Goal: Task Accomplishment & Management: Contribute content

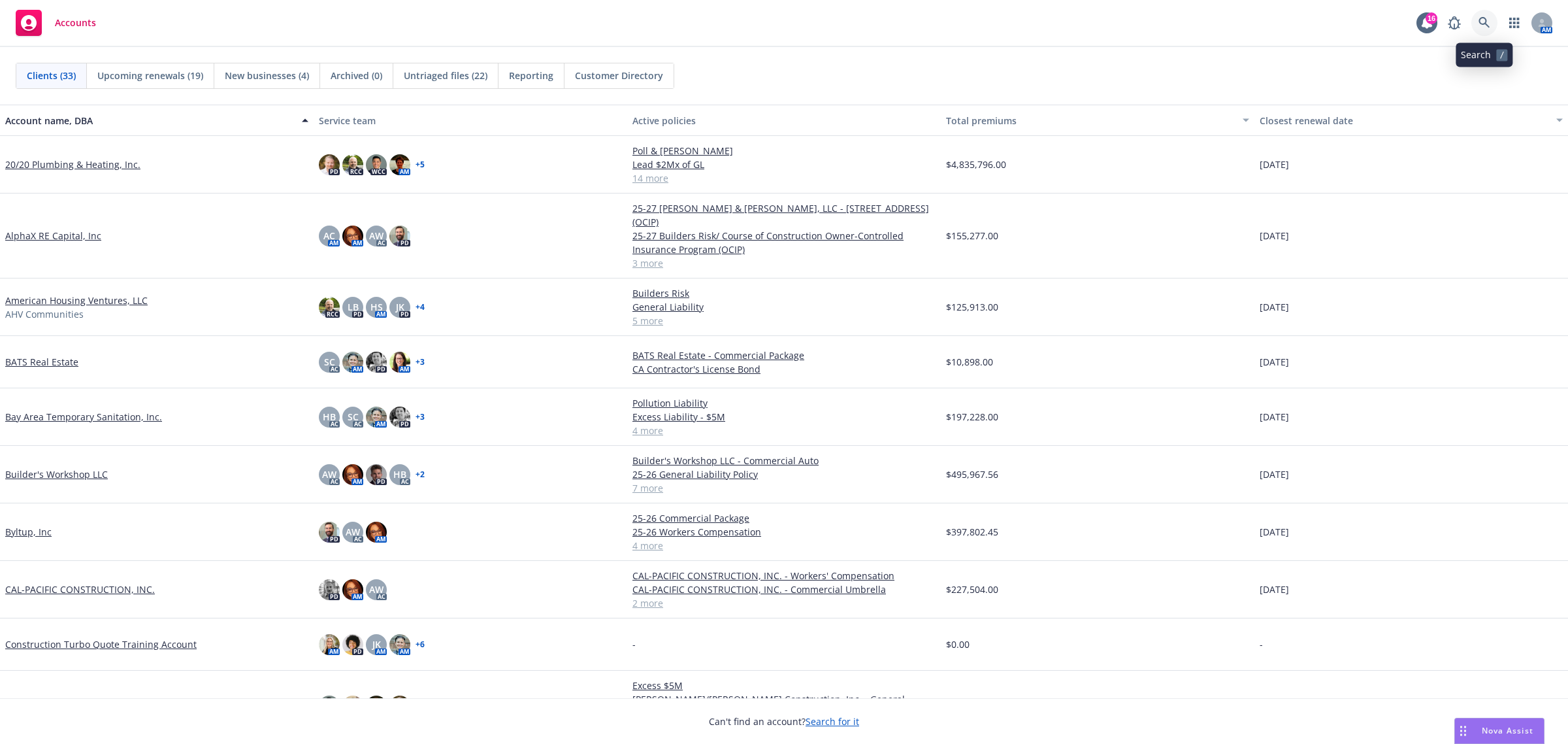
click at [1480, 26] on icon at bounding box center [1485, 23] width 12 height 12
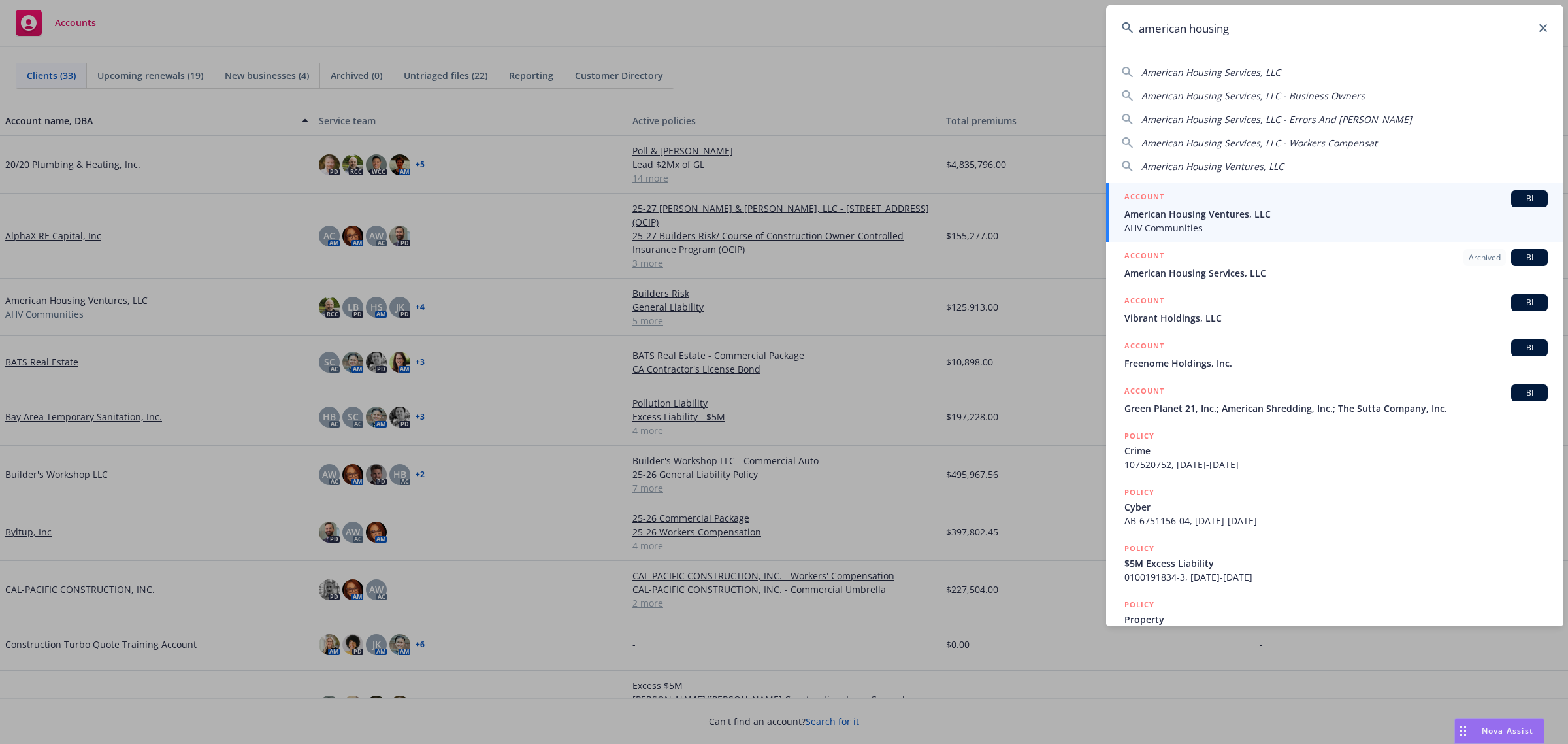
type input "american housing"
click at [1270, 206] on div "ACCOUNT BI" at bounding box center [1336, 198] width 424 height 17
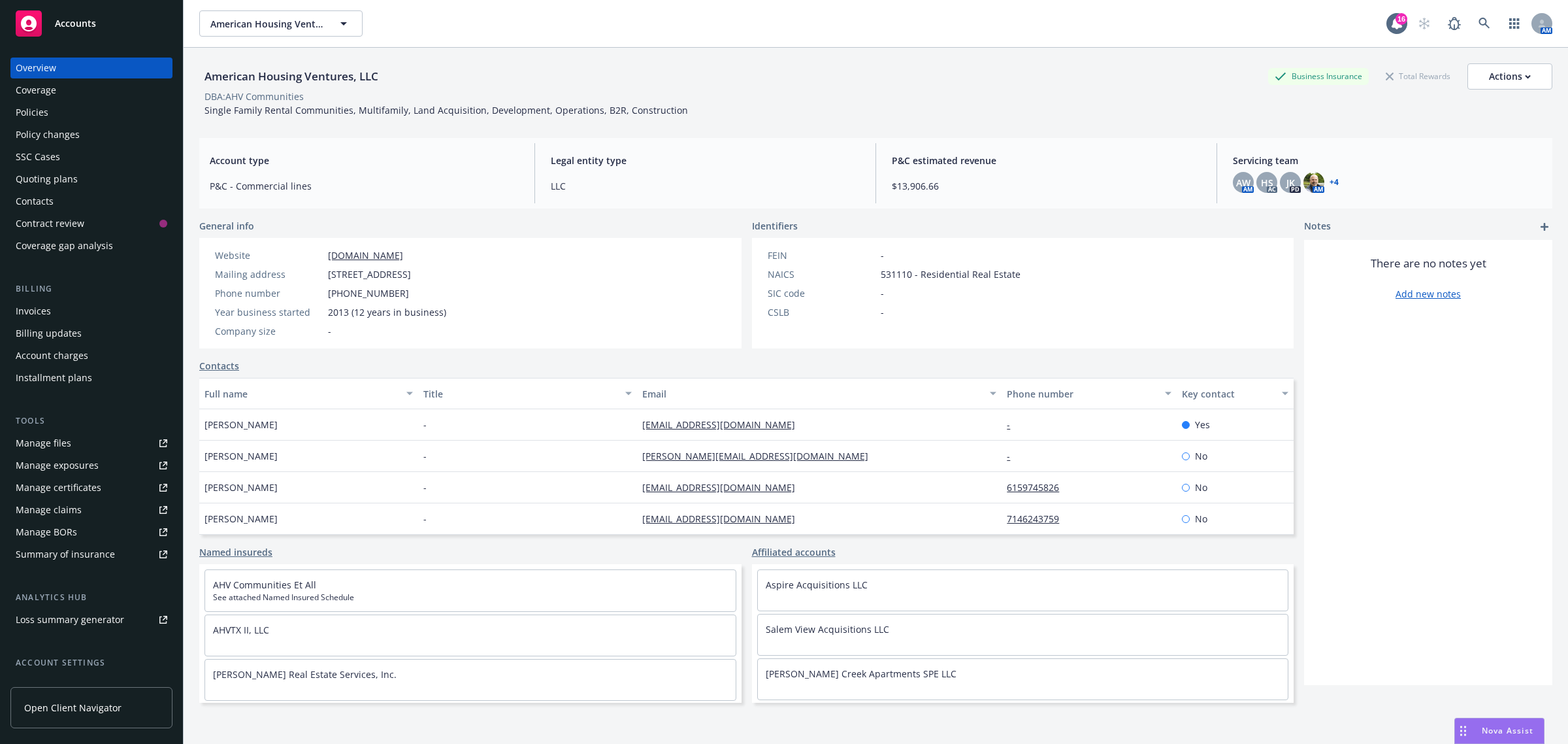
click at [1540, 741] on div "Nova Assist" at bounding box center [1500, 731] width 89 height 25
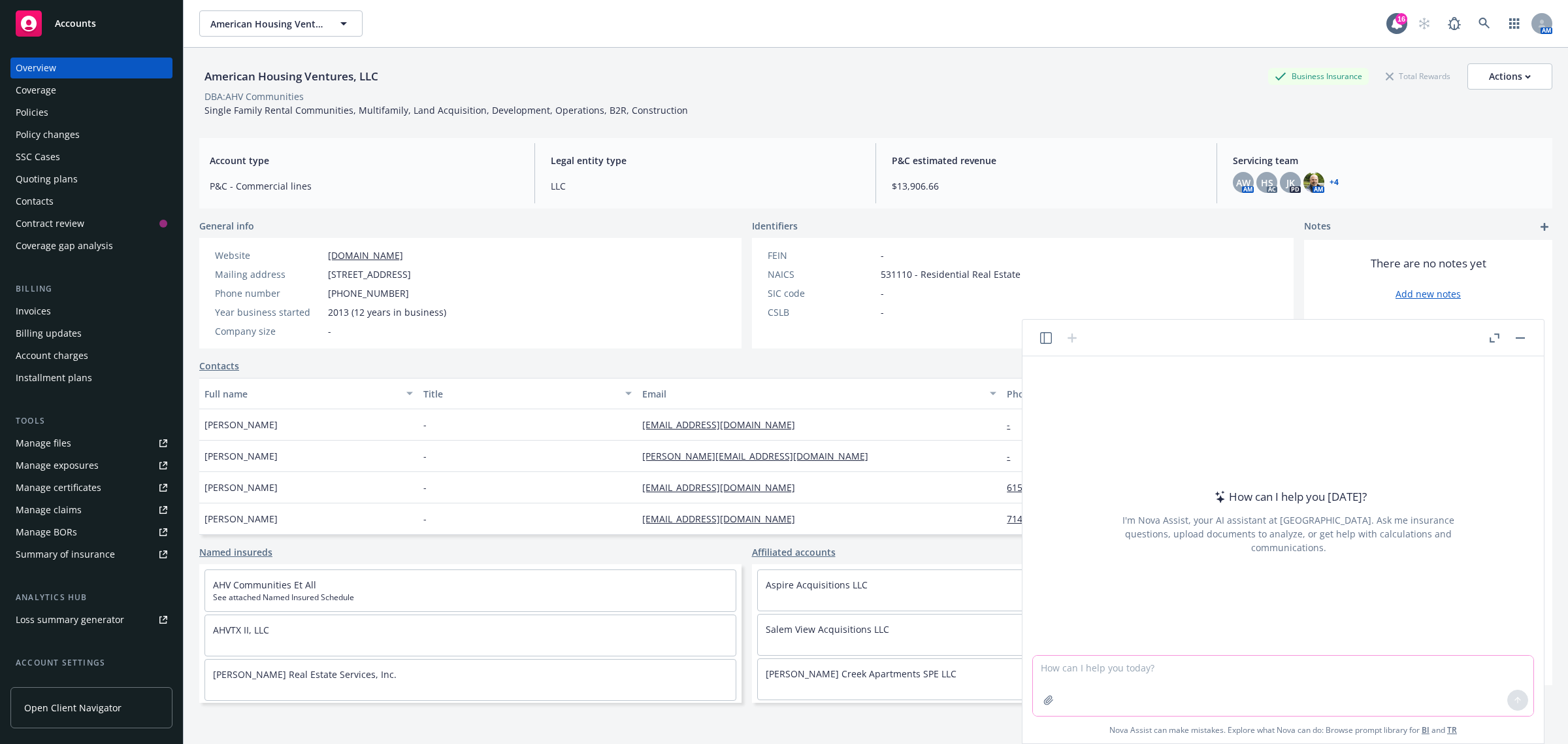
click at [1312, 688] on textarea at bounding box center [1284, 685] width 501 height 60
paste textarea "I’m glad that discrepancy was caught. I will schedule some time to quick meet w…"
type textarea "revise: I’m glad that discrepancy was caught. I will schedule some time to quic…"
click at [1511, 694] on button at bounding box center [1518, 699] width 21 height 21
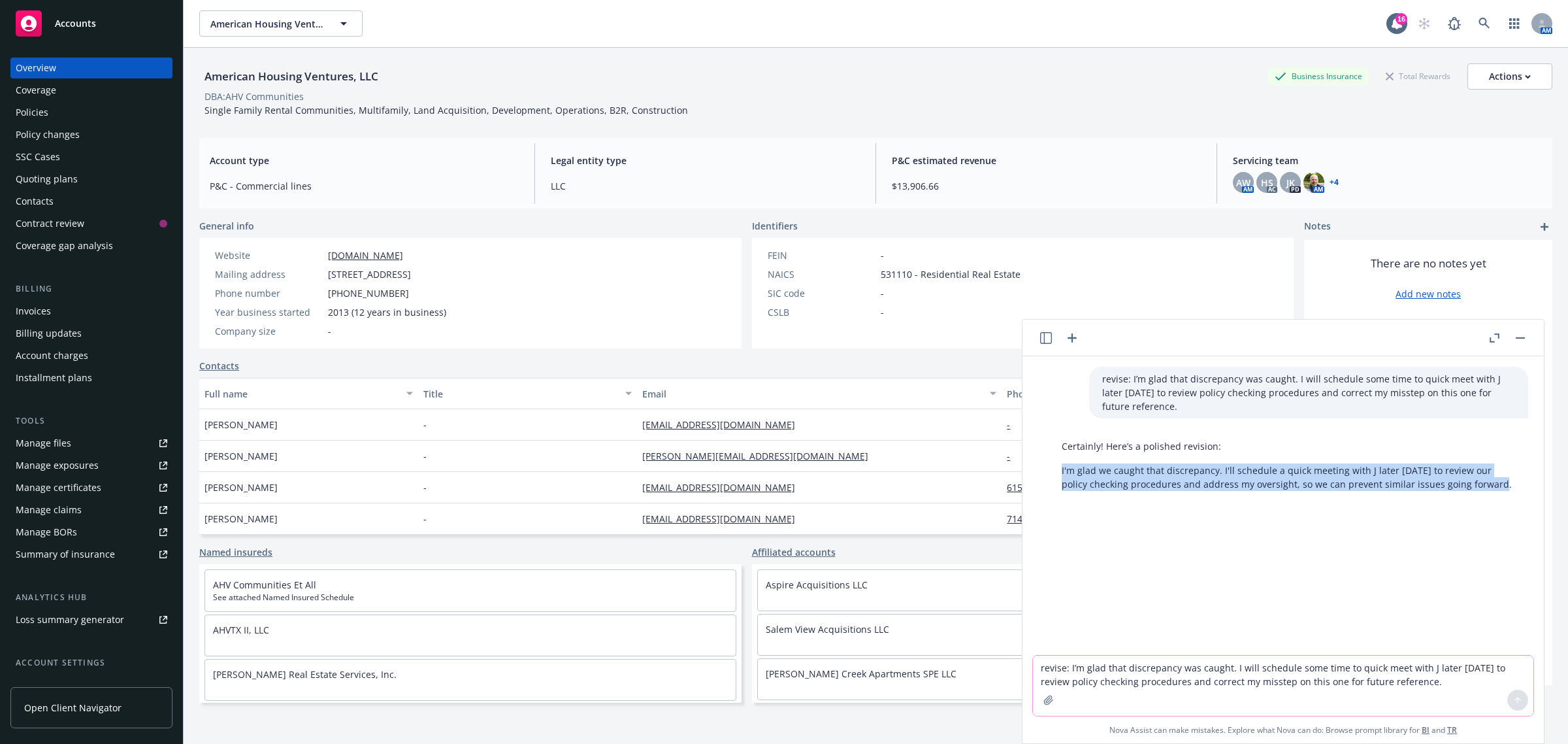
drag, startPoint x: 1057, startPoint y: 466, endPoint x: 1475, endPoint y: 496, distance: 419.1
click at [1475, 496] on div "Certainly! Here’s a polished revision: I'm glad we caught that discrepancy. I'l…" at bounding box center [1289, 465] width 480 height 62
copy p "I'm glad we caught that discrepancy. I'll schedule a quick meeting with J later…"
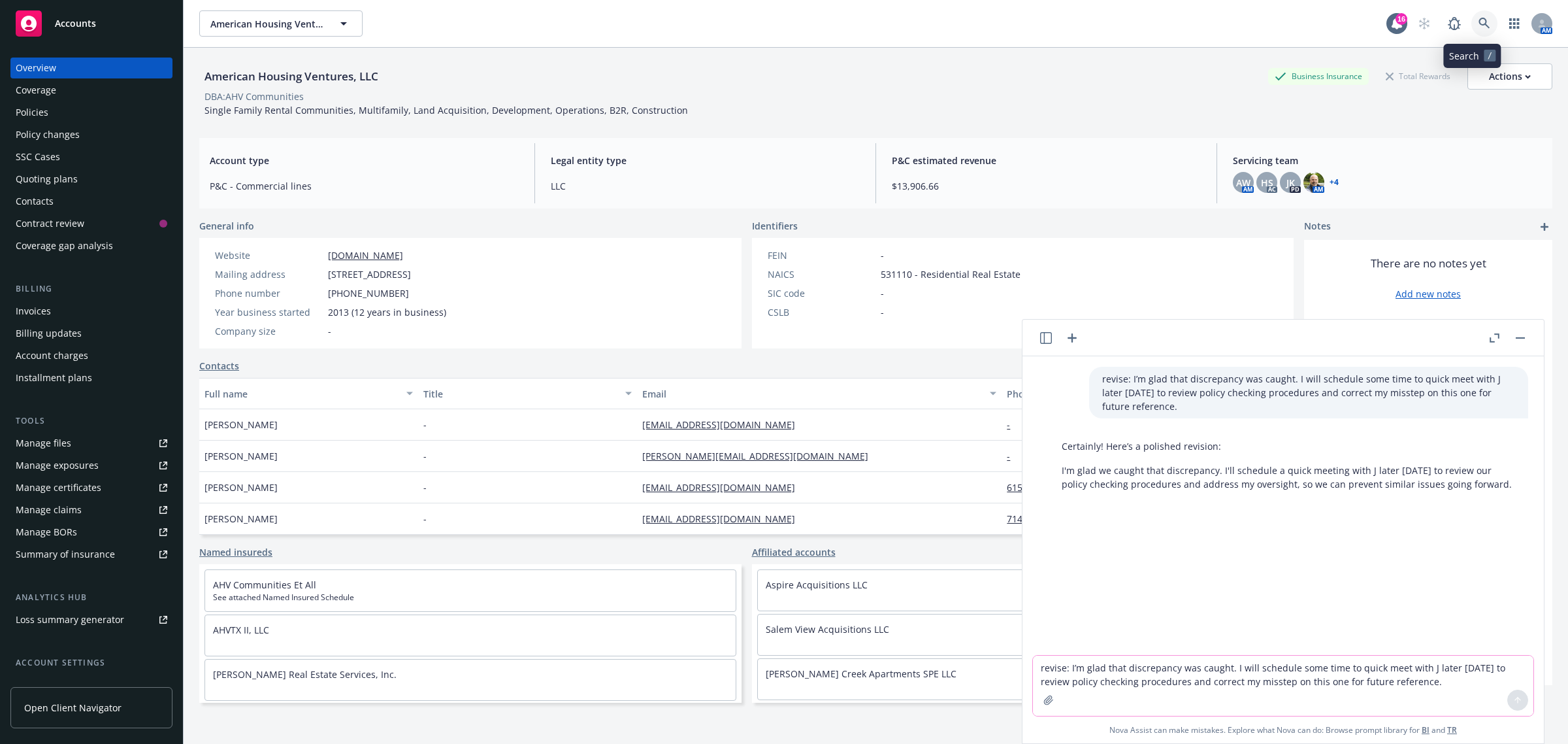
click at [1479, 17] on icon at bounding box center [1485, 23] width 12 height 12
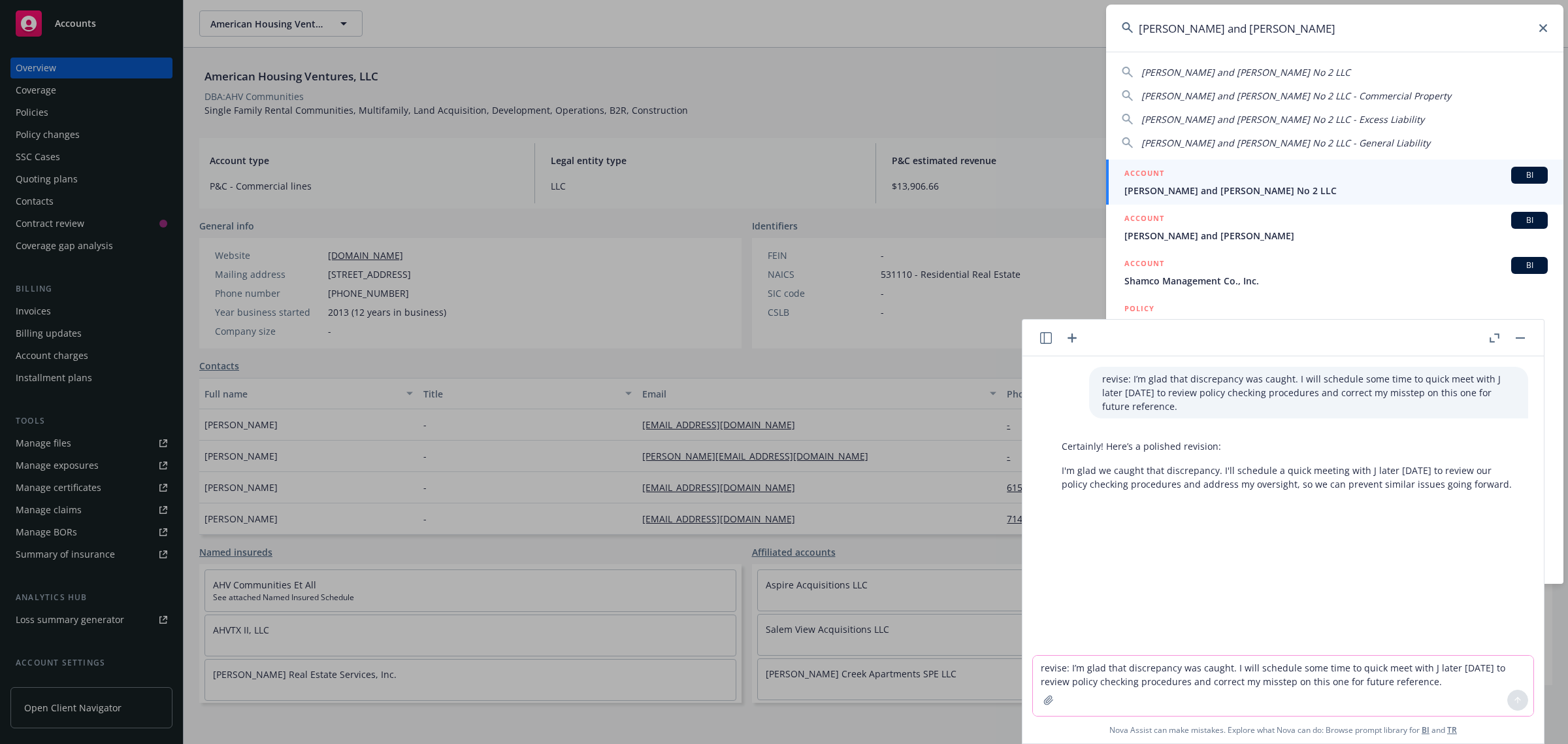
type input "thelma and louise"
click at [1260, 192] on span "Thelma and Louise No 2 LLC" at bounding box center [1336, 190] width 424 height 14
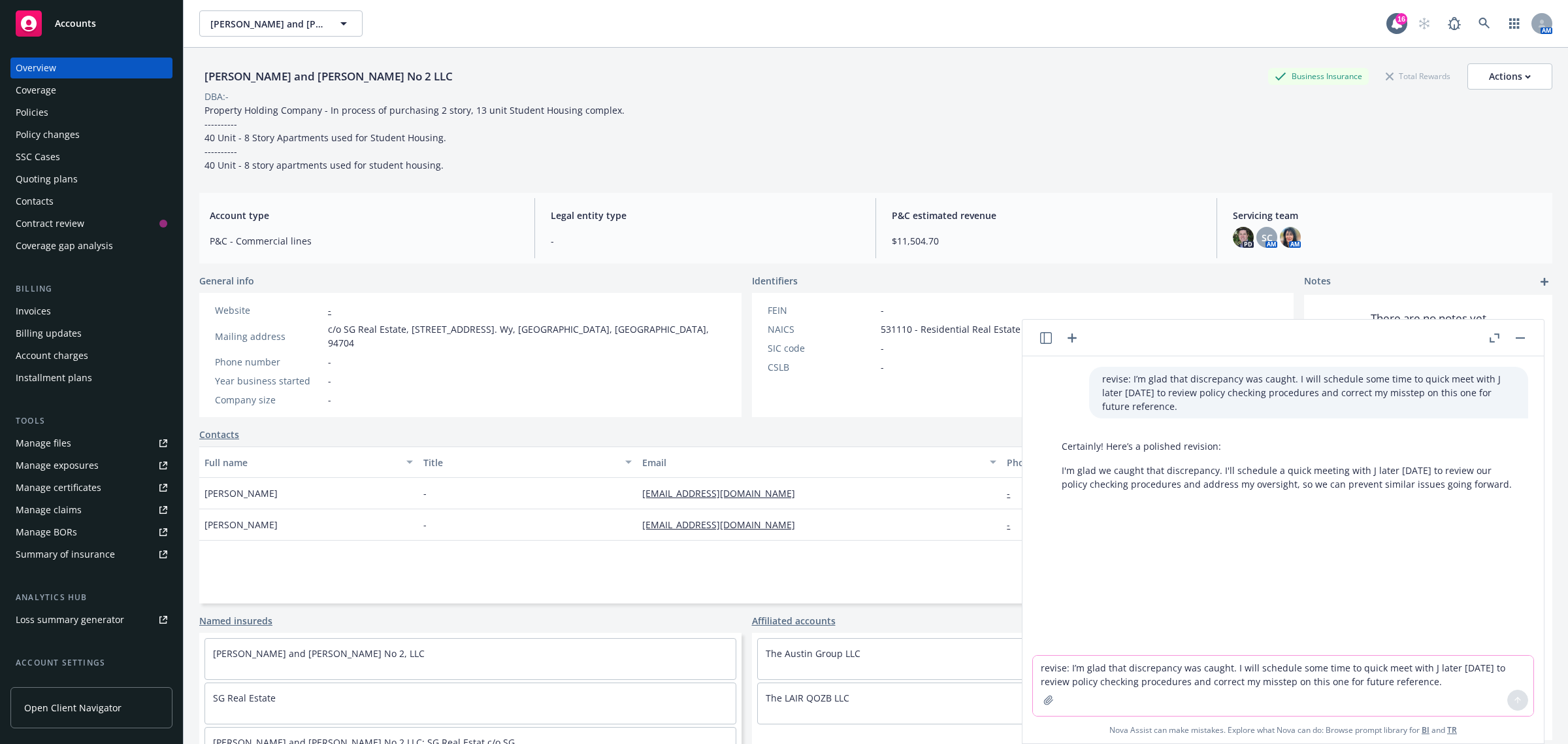
click at [1520, 337] on icon "button" at bounding box center [1520, 338] width 9 height 2
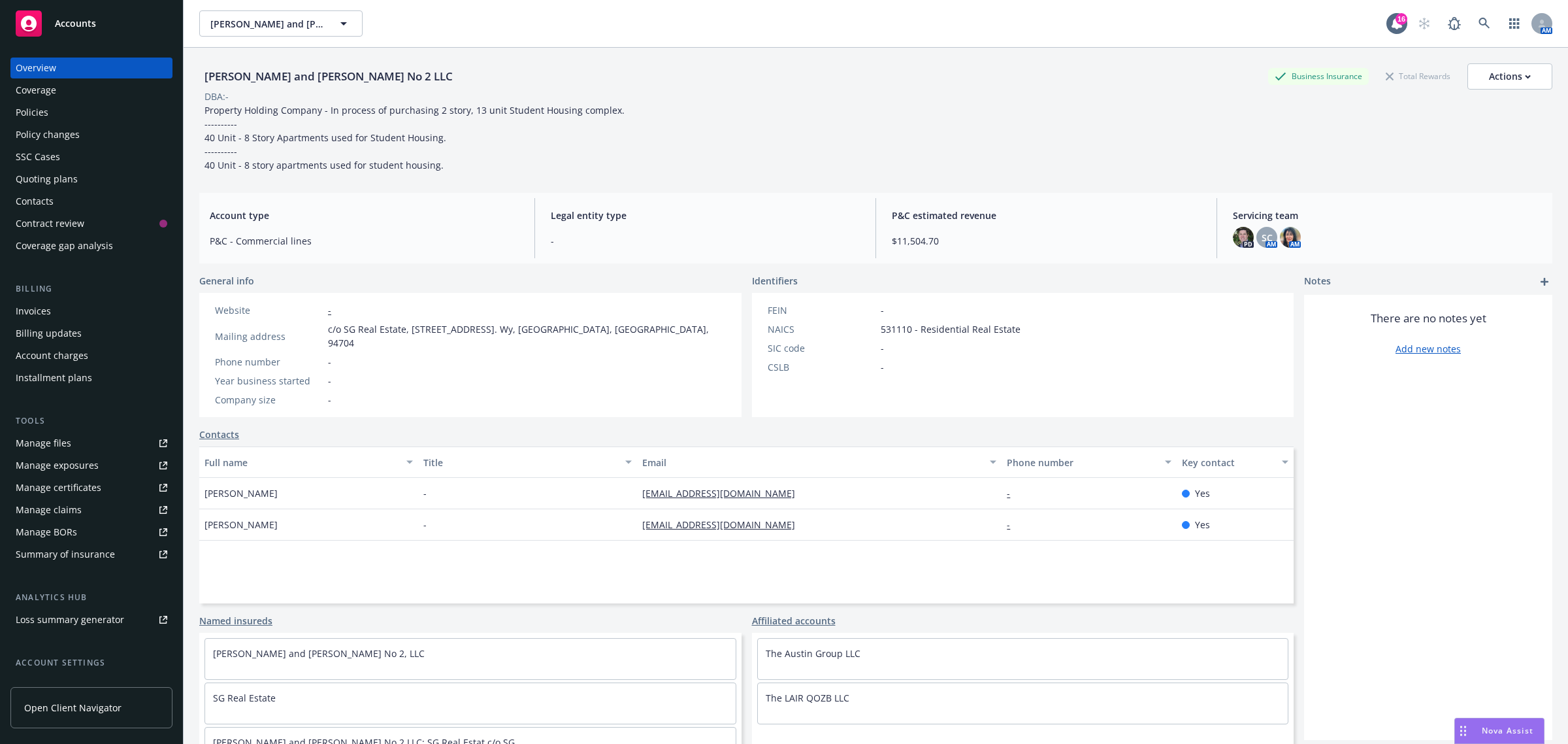
click at [80, 102] on div "Policies" at bounding box center [92, 112] width 152 height 21
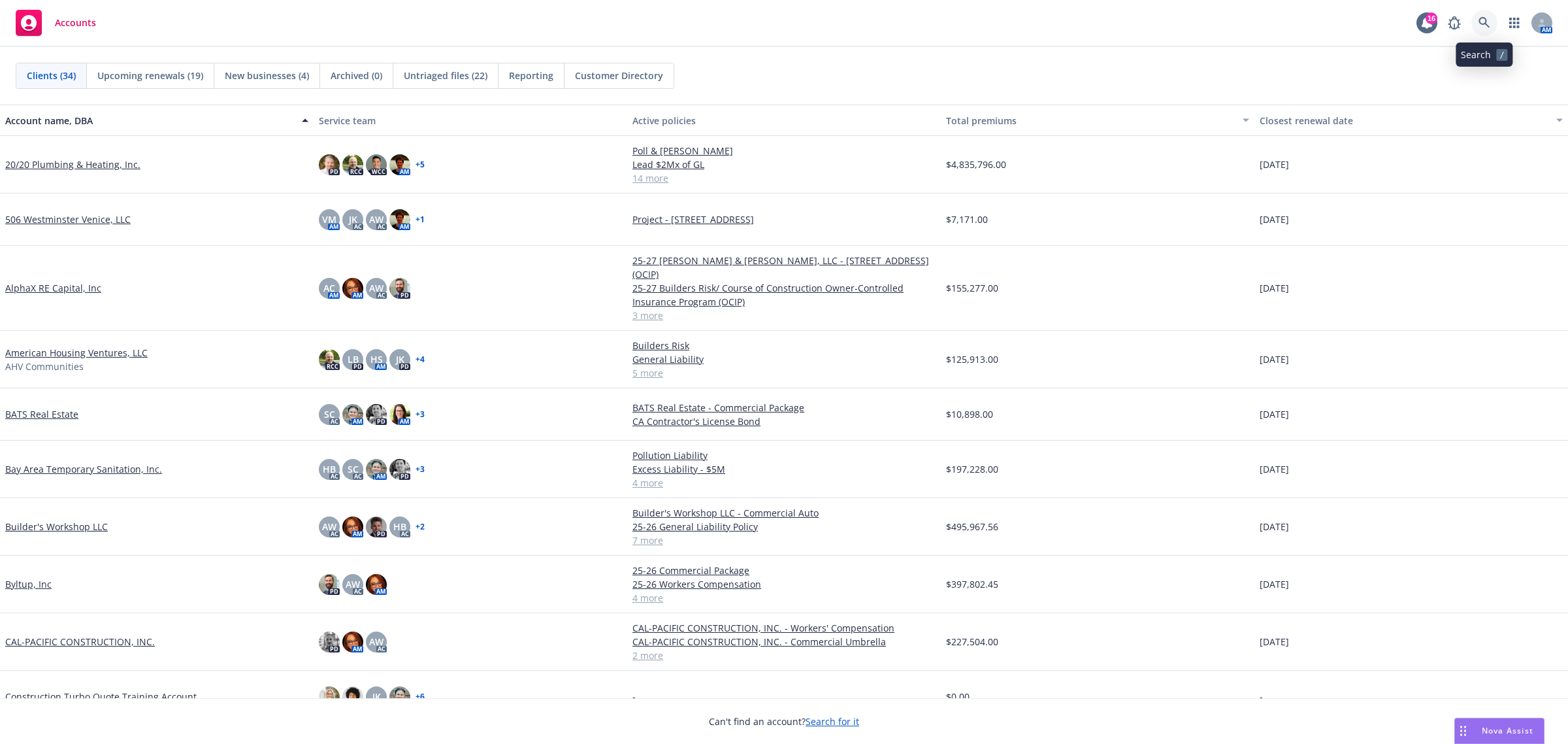
click at [1475, 26] on link at bounding box center [1485, 23] width 26 height 26
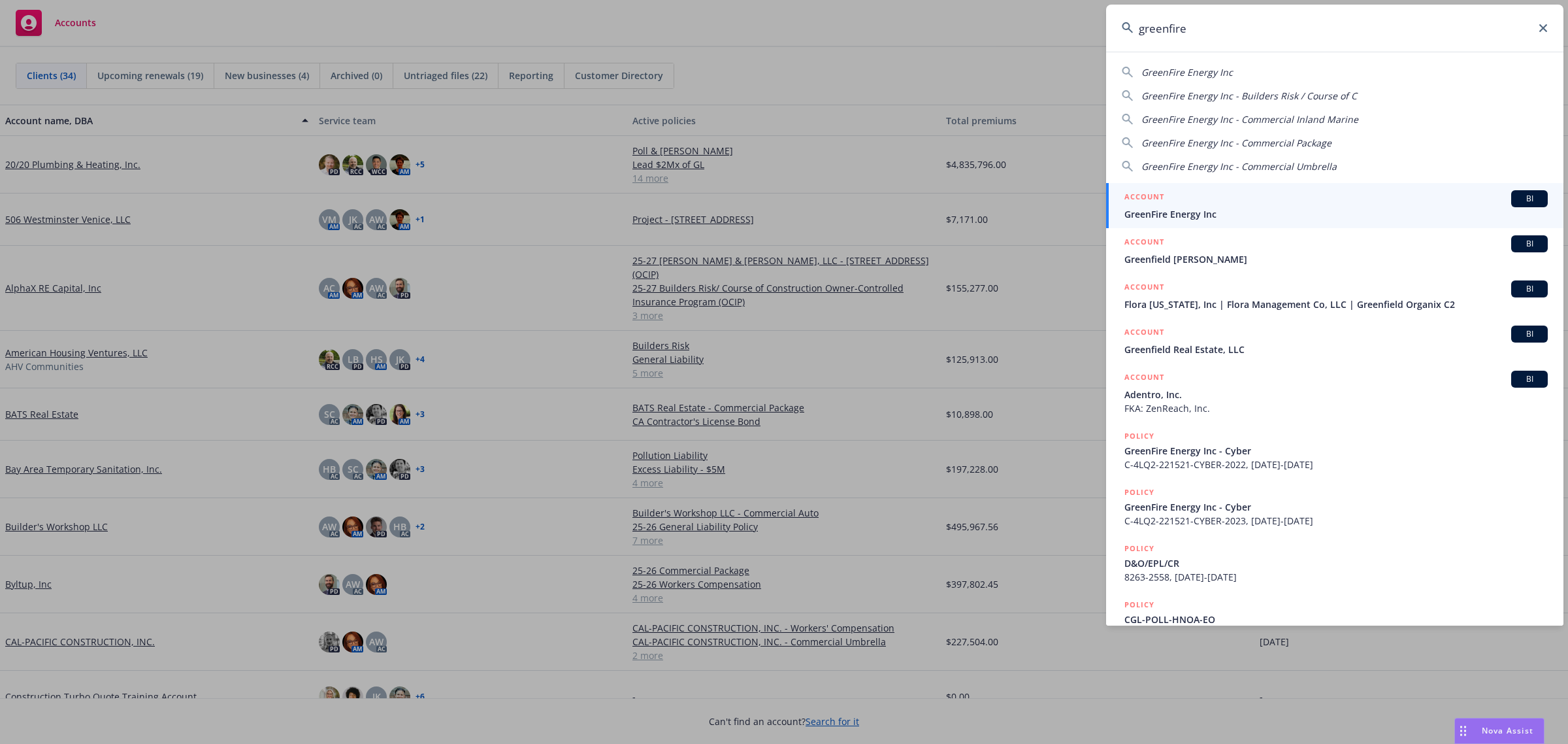
type input "greenfire"
click at [1273, 207] on span "GreenFire Energy Inc" at bounding box center [1336, 214] width 424 height 14
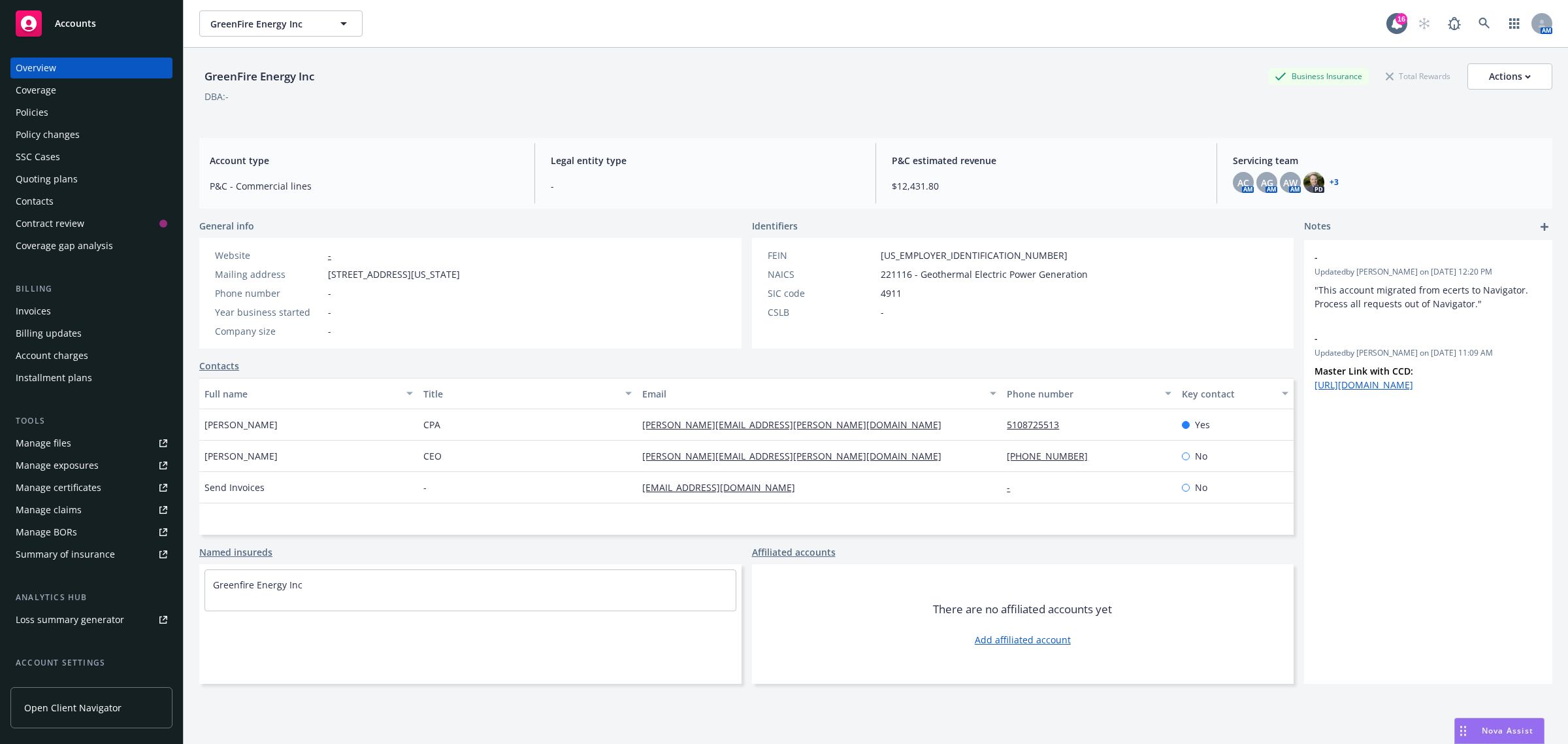
click at [60, 436] on div "Manage files" at bounding box center [43, 443] width 55 height 21
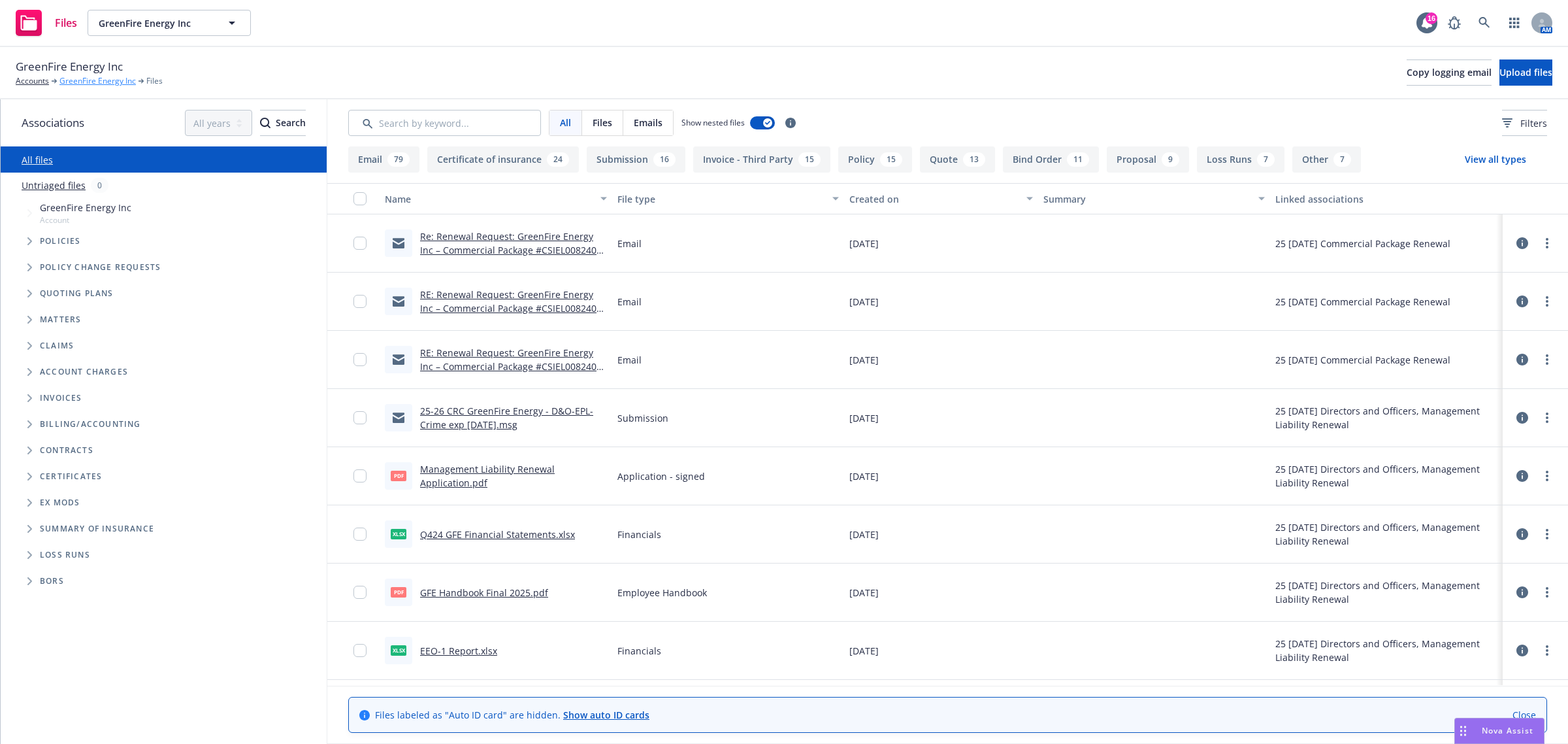
click at [97, 77] on link "GreenFire Energy Inc" at bounding box center [97, 81] width 77 height 12
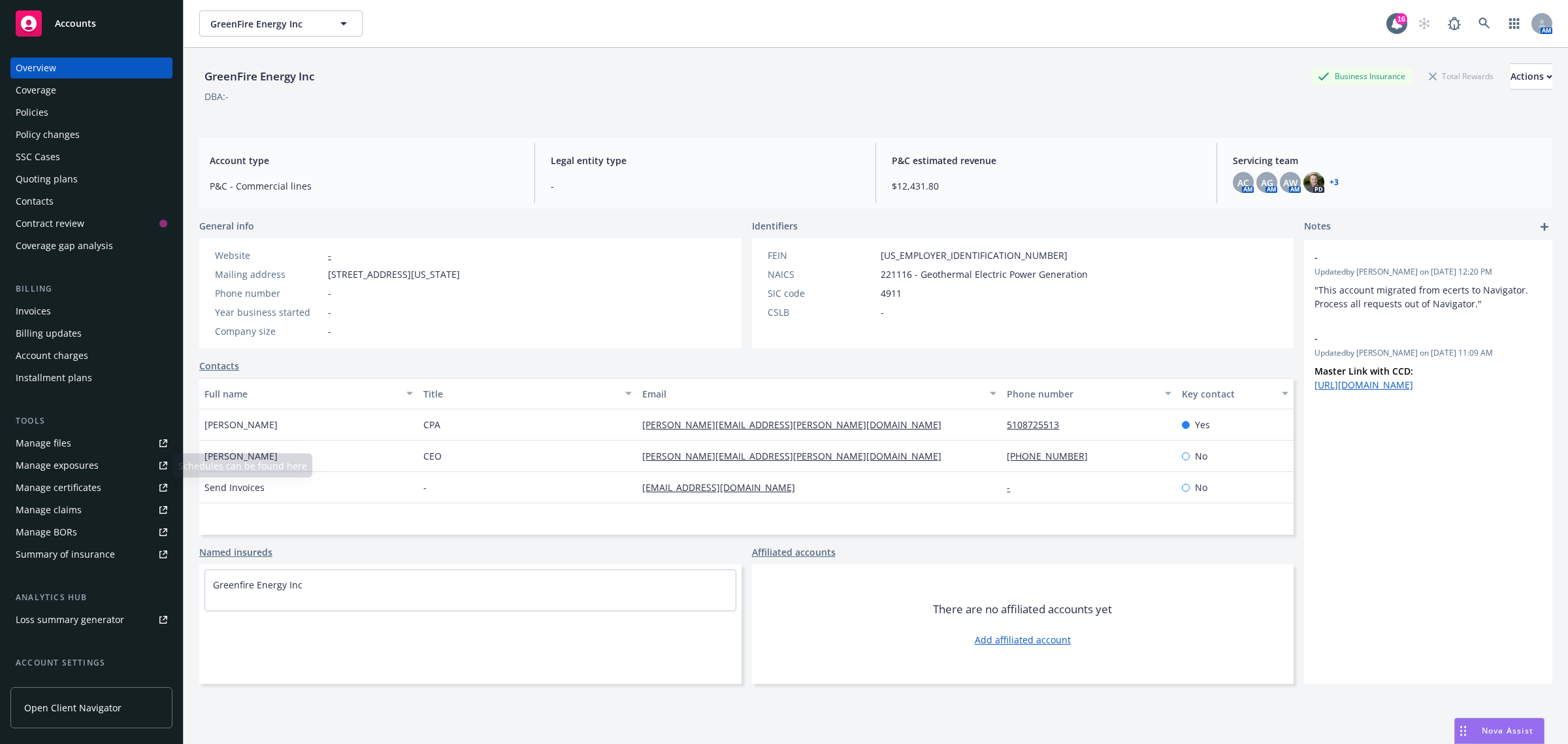
click at [54, 446] on div "Manage files" at bounding box center [43, 443] width 55 height 21
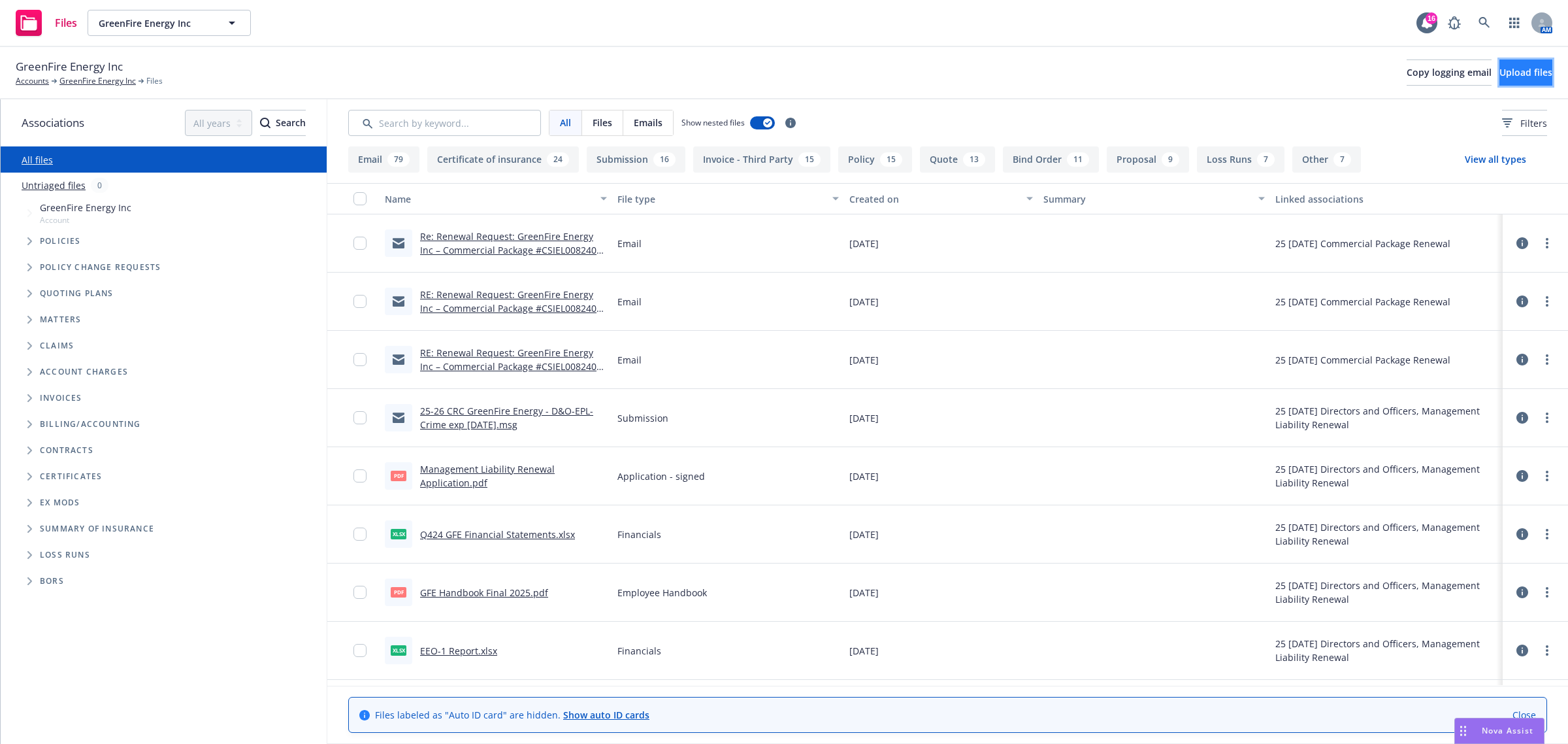
click at [1504, 64] on button "Upload files" at bounding box center [1526, 73] width 53 height 26
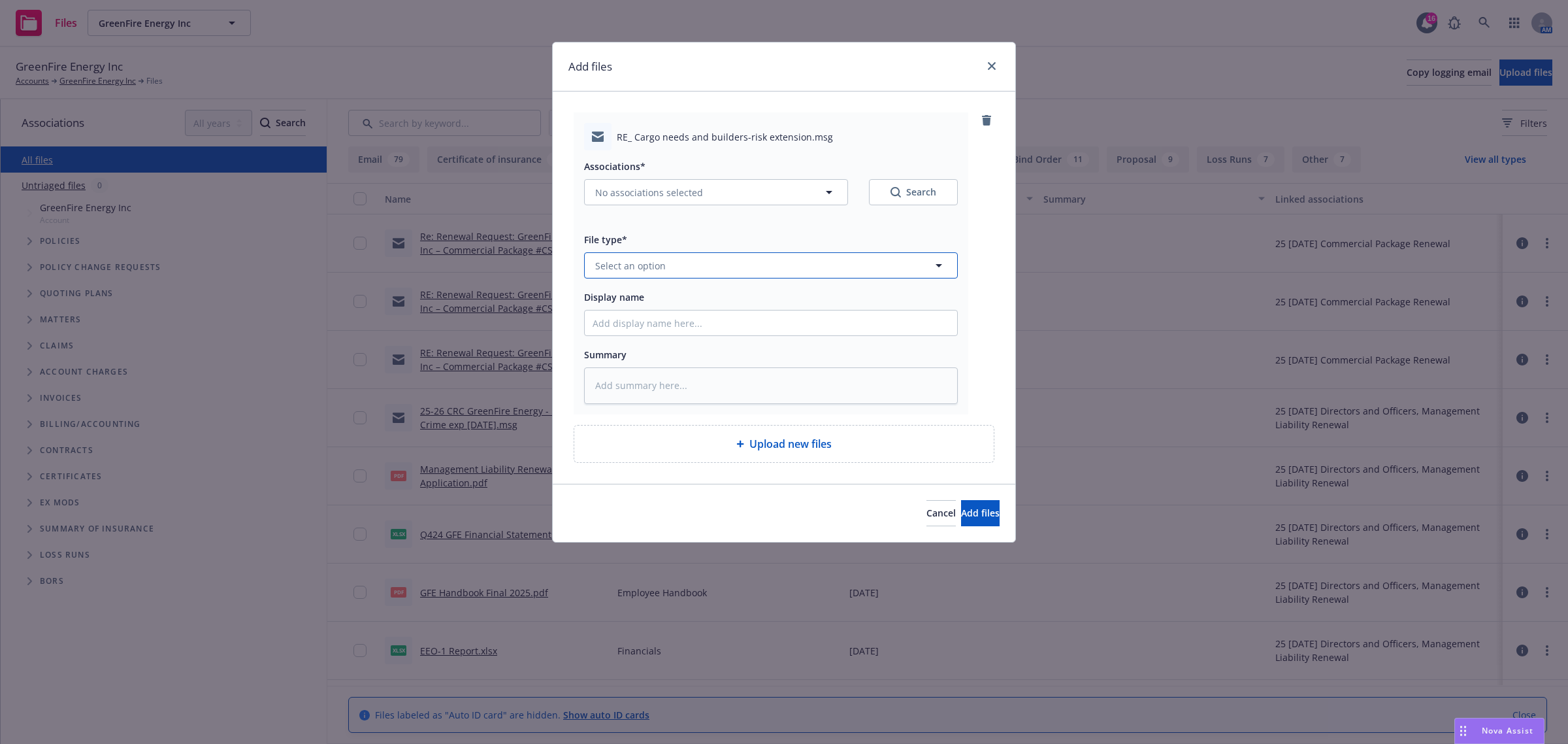
click at [663, 260] on span "Select an option" at bounding box center [630, 265] width 70 height 14
click at [641, 186] on span "No associations selected" at bounding box center [649, 193] width 108 height 14
type textarea "x"
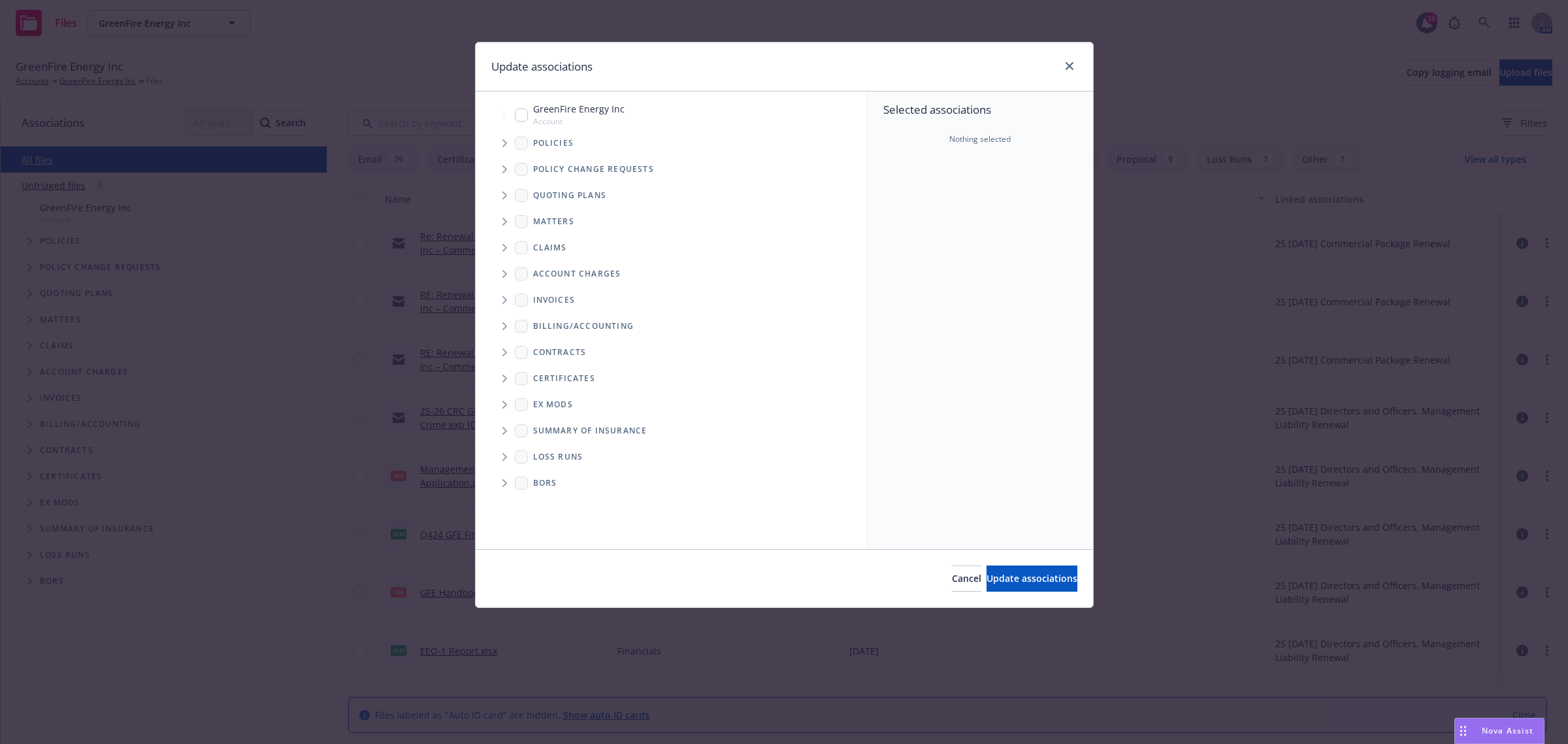
click at [520, 117] on input "Tree Example" at bounding box center [521, 115] width 13 height 13
click at [511, 109] on span "Tree Example" at bounding box center [504, 115] width 21 height 21
click at [517, 114] on input "Tree Example" at bounding box center [521, 115] width 13 height 13
checkbox input "true"
click at [505, 200] on span "Tree Example" at bounding box center [504, 195] width 21 height 21
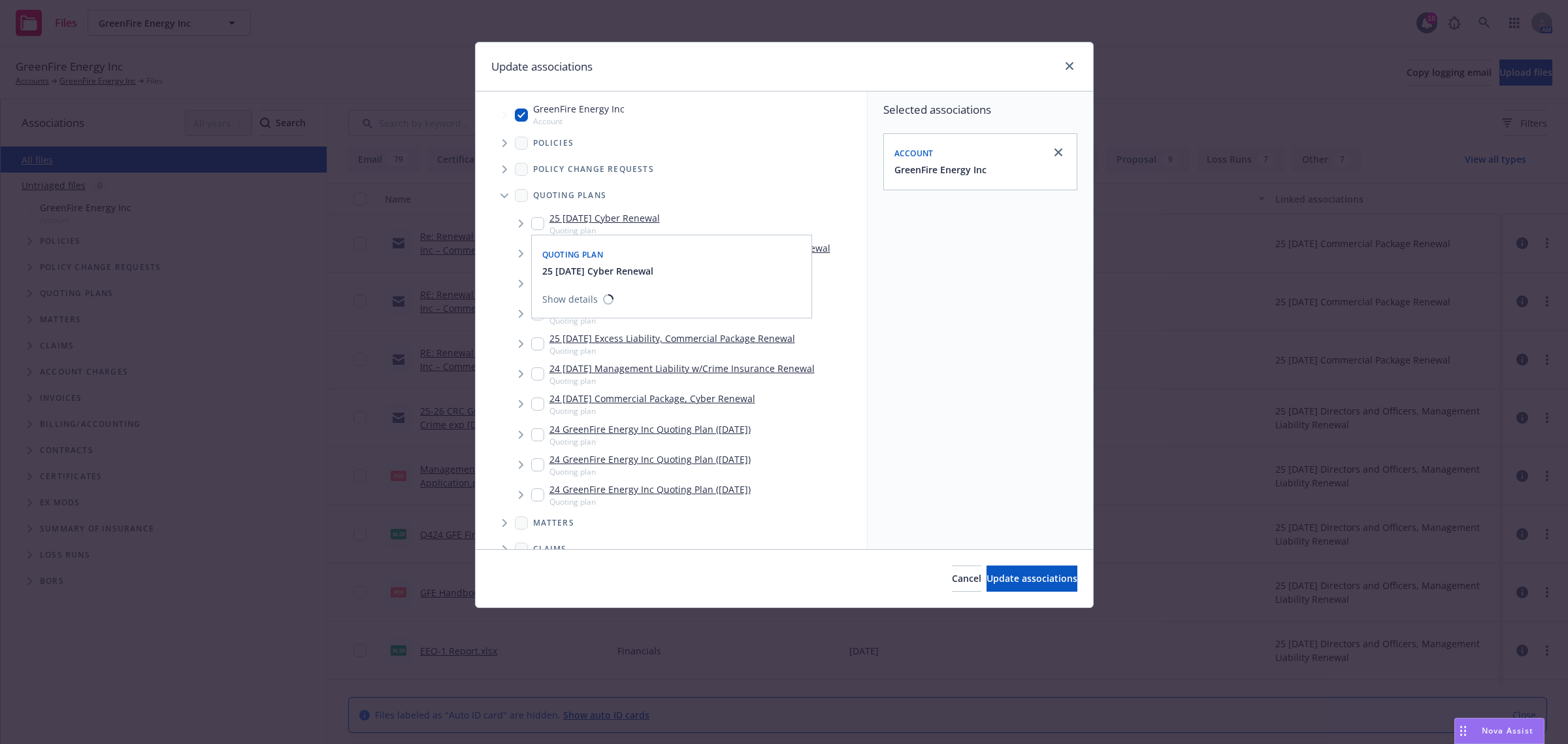
click at [537, 222] on input "Tree Example" at bounding box center [538, 224] width 13 height 13
checkbox input "true"
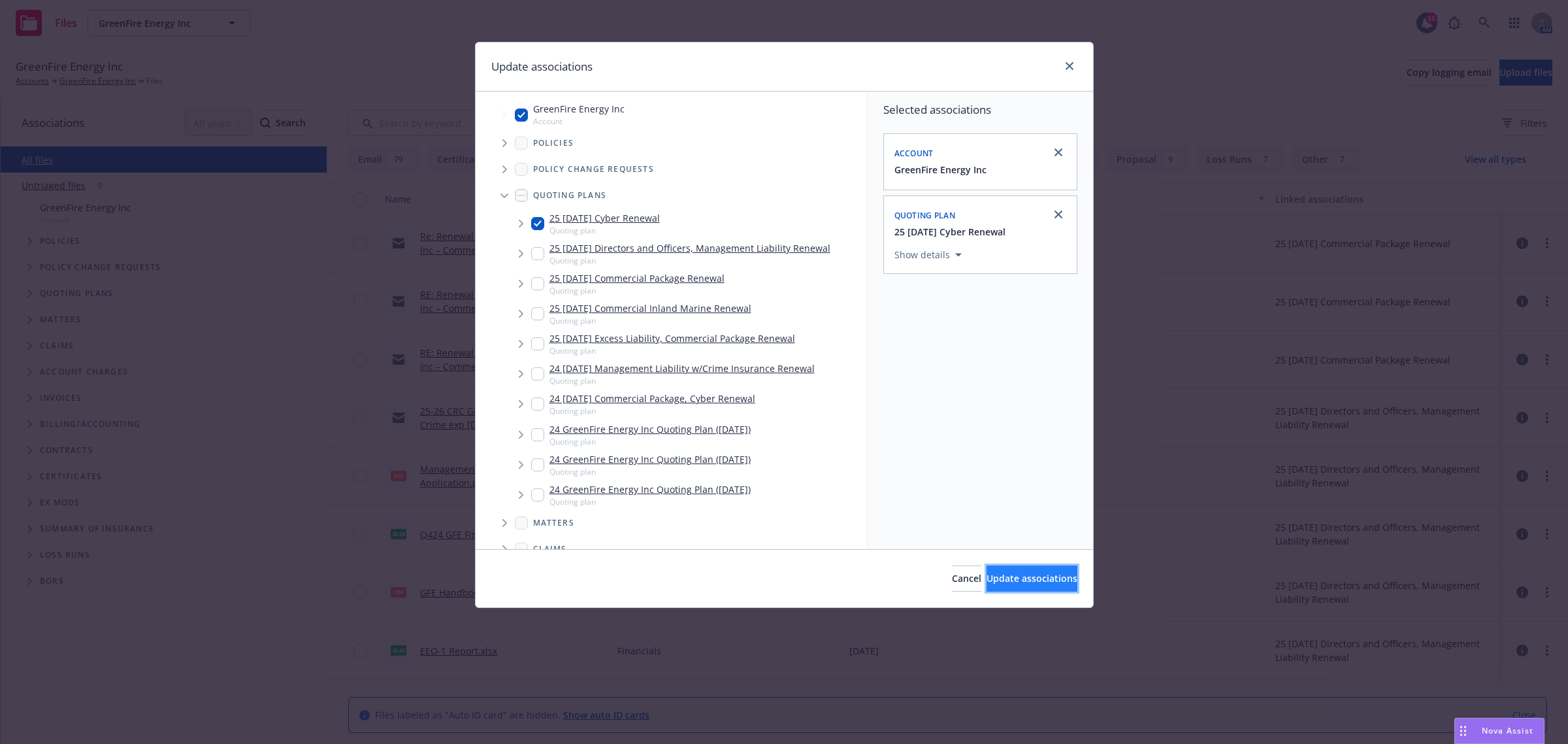
click at [1031, 582] on span "Update associations" at bounding box center [1032, 578] width 91 height 12
type textarea "x"
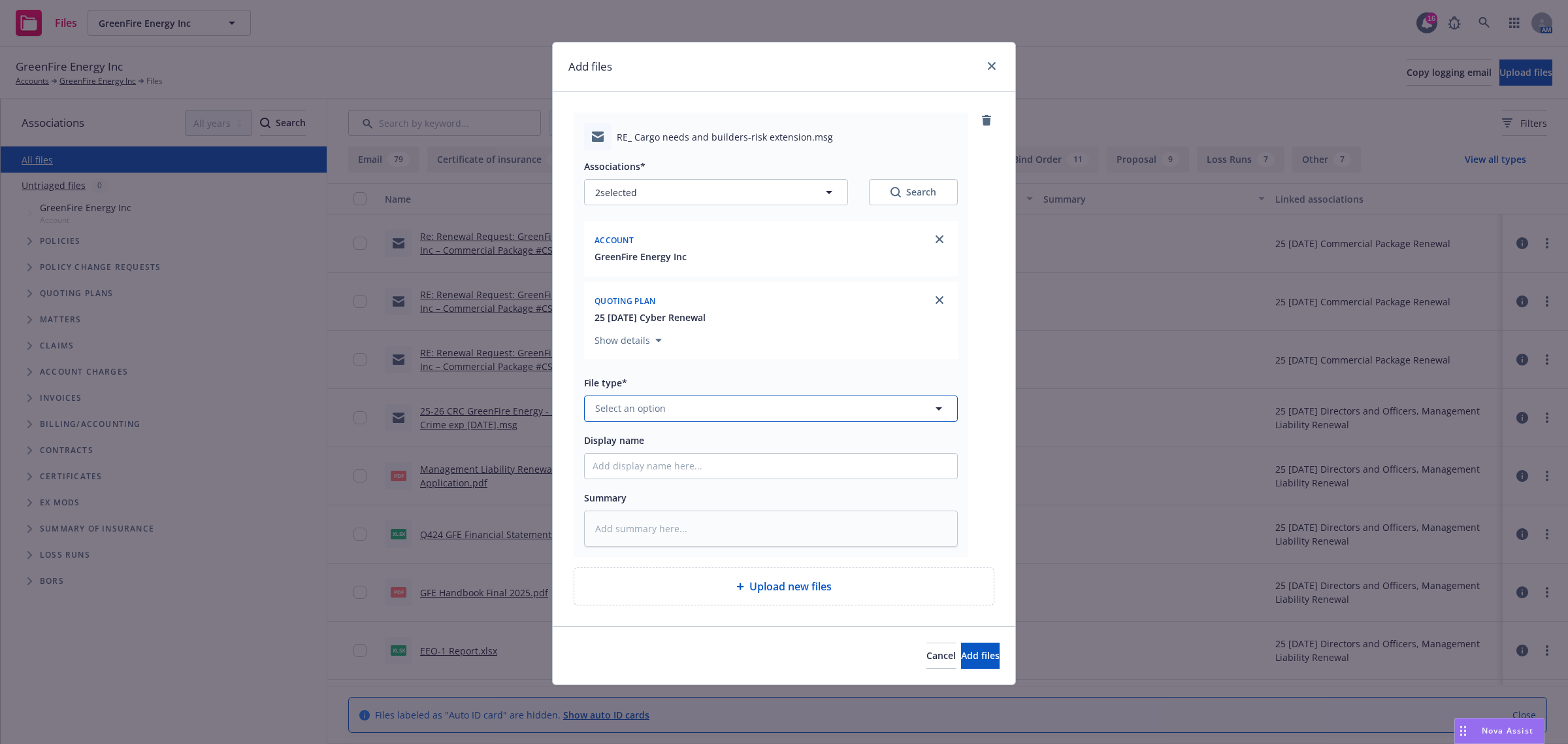
click at [658, 408] on span "Select an option" at bounding box center [630, 408] width 70 height 14
click at [990, 67] on icon "close" at bounding box center [991, 65] width 7 height 7
